Goal: Find specific page/section

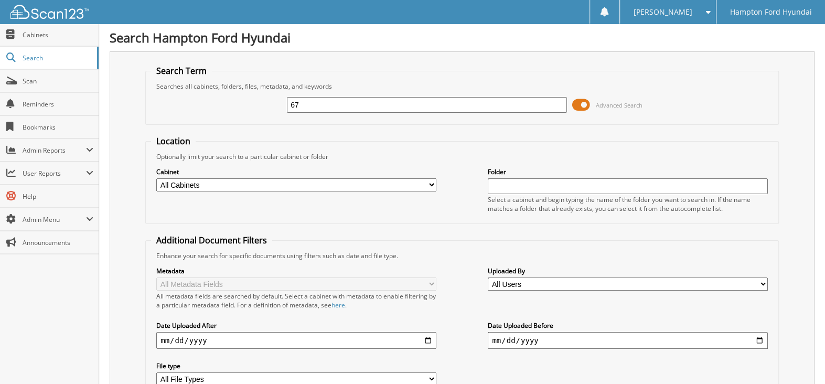
type input "6"
type input "54305"
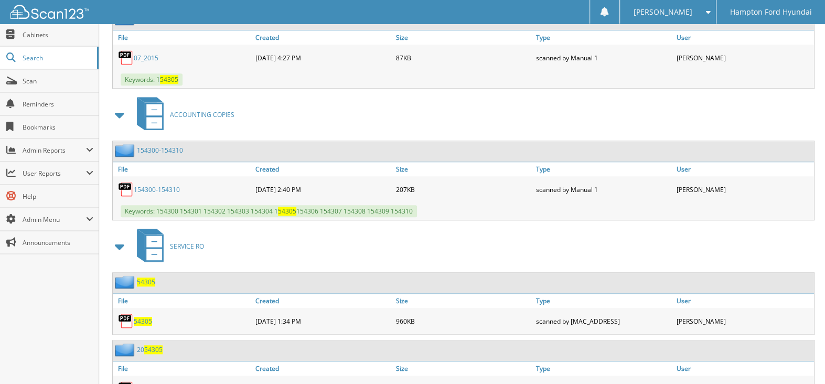
scroll to position [682, 0]
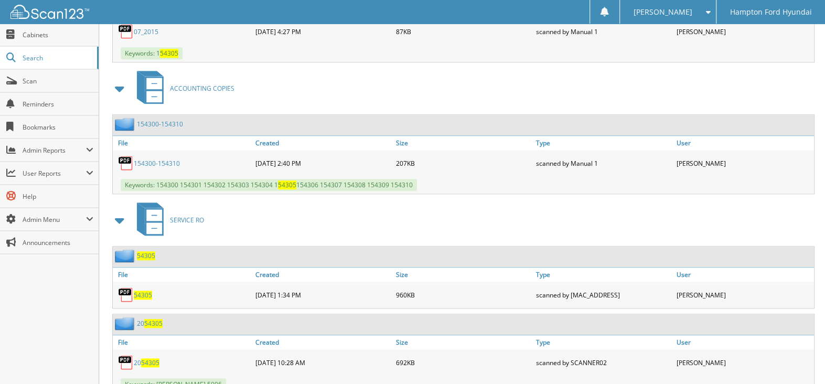
click at [135, 293] on span "54305" at bounding box center [143, 295] width 18 height 9
